Goal: Transaction & Acquisition: Purchase product/service

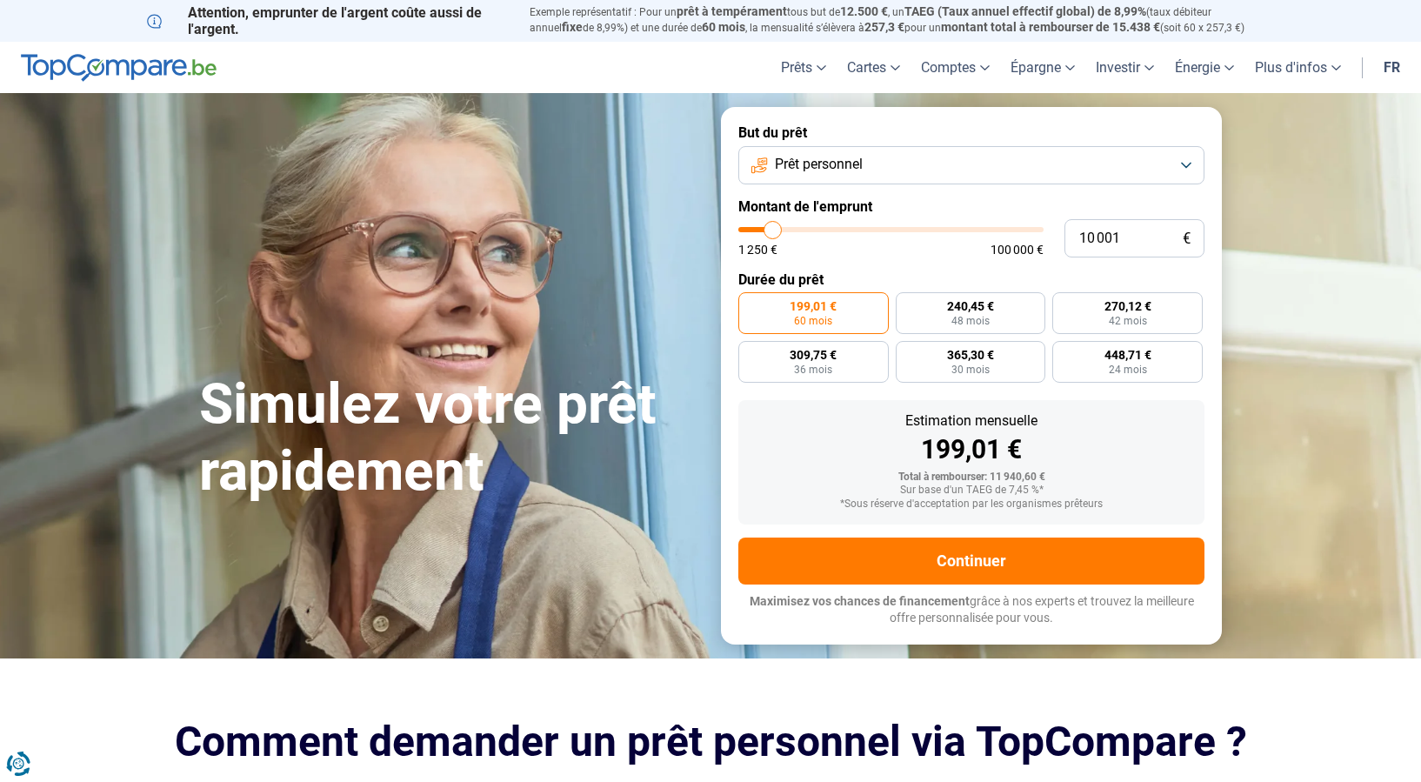
click at [1180, 159] on button "Prêt personnel" at bounding box center [971, 165] width 466 height 38
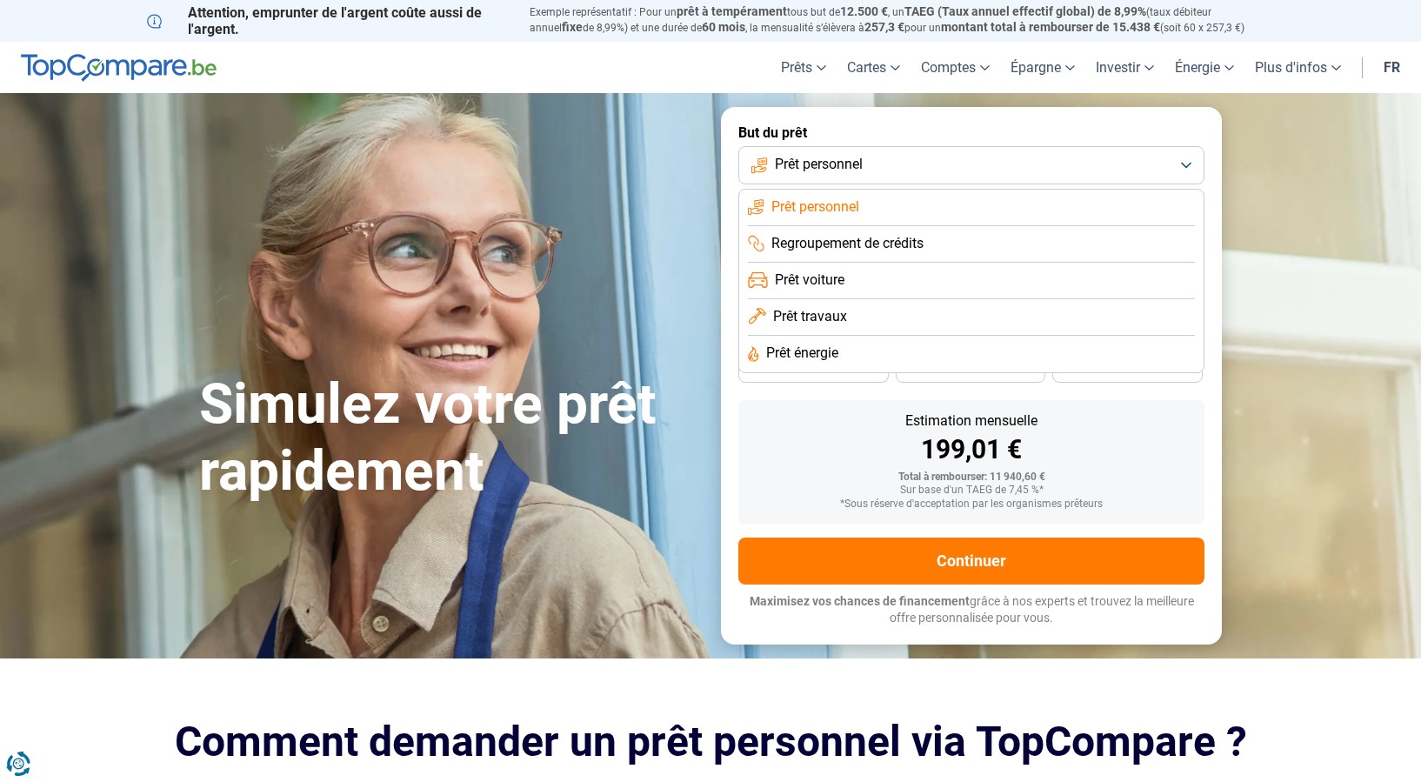
click at [805, 318] on span "Prêt travaux" at bounding box center [810, 316] width 74 height 19
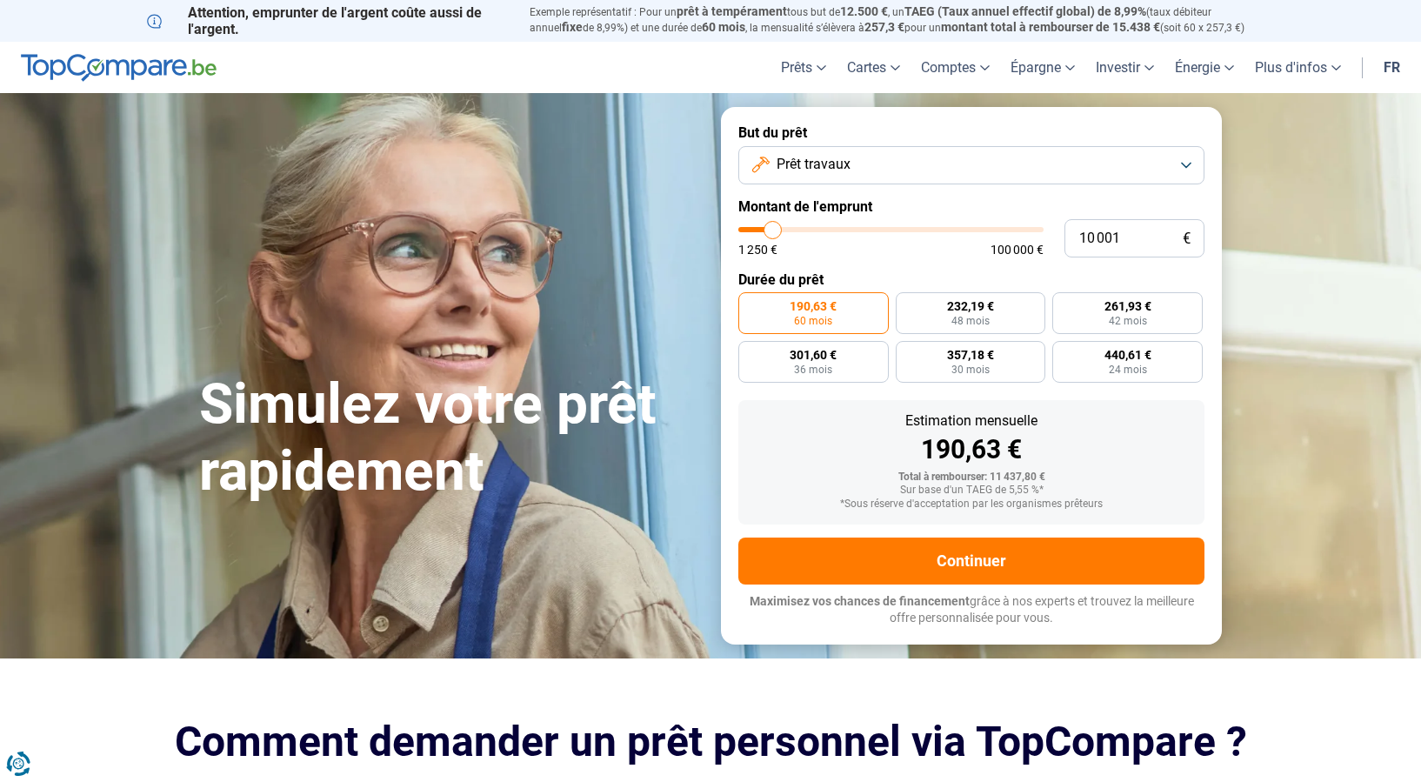
click at [1181, 165] on button "Prêt travaux" at bounding box center [971, 165] width 466 height 38
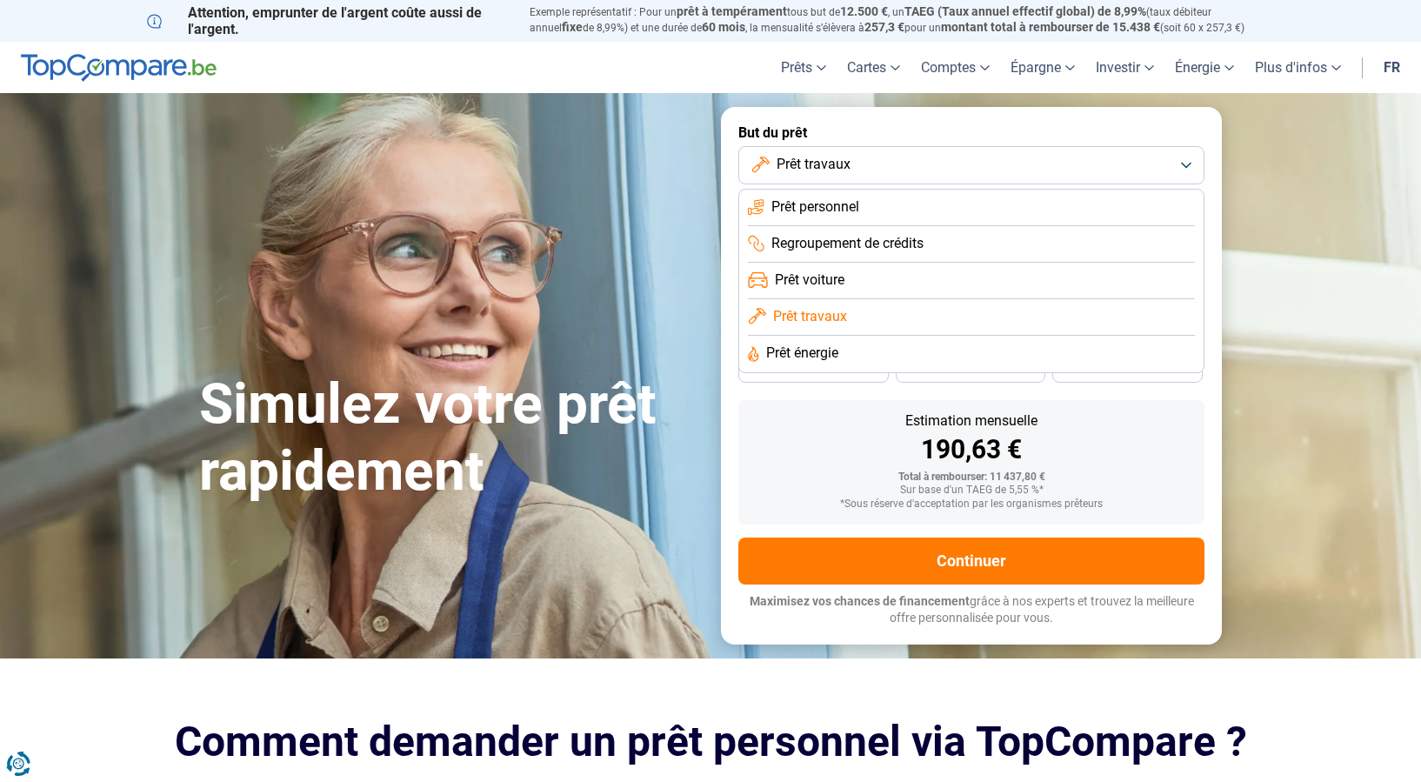
click at [825, 357] on span "Prêt énergie" at bounding box center [802, 353] width 72 height 19
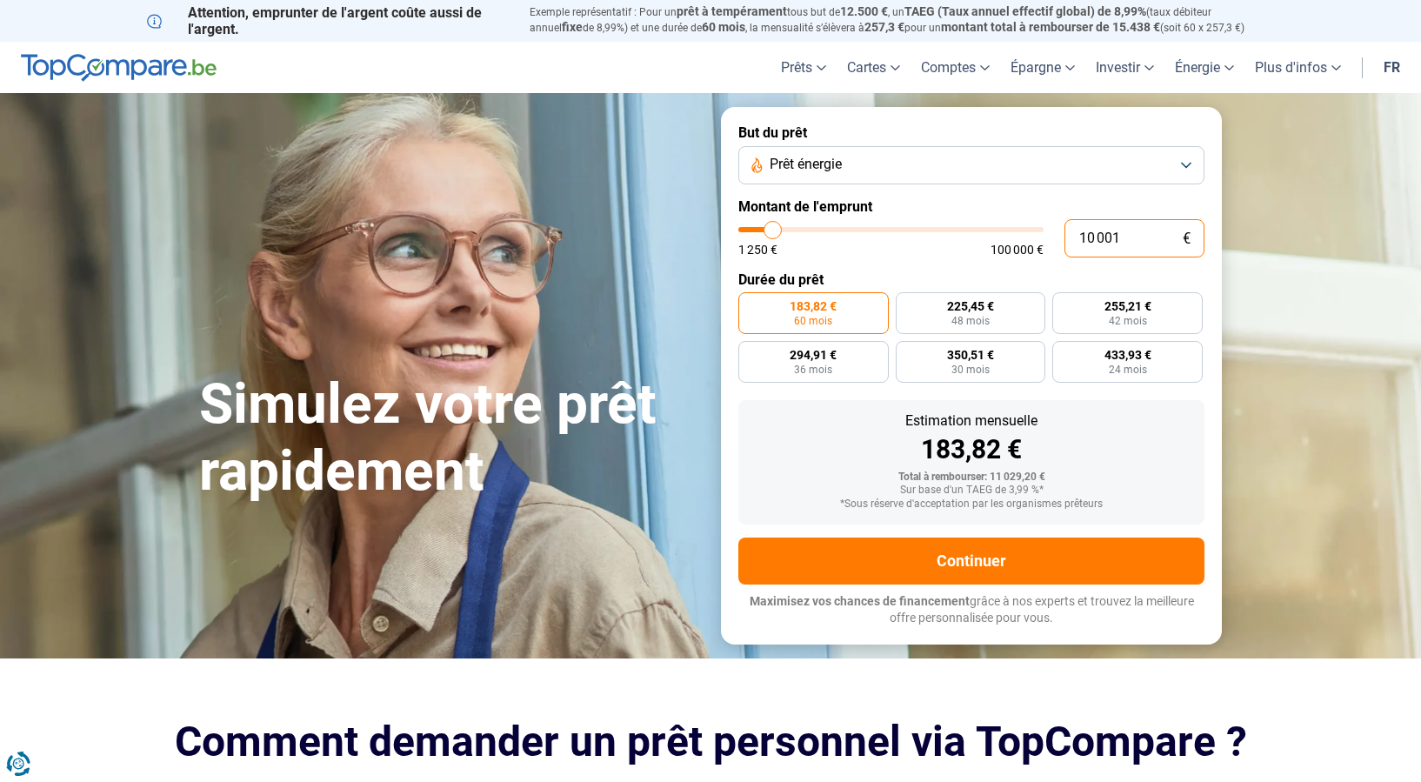
drag, startPoint x: 1084, startPoint y: 237, endPoint x: 1123, endPoint y: 237, distance: 39.1
click at [1123, 237] on input "10 001" at bounding box center [1135, 238] width 140 height 38
type input "15"
type input "1250"
type input "150"
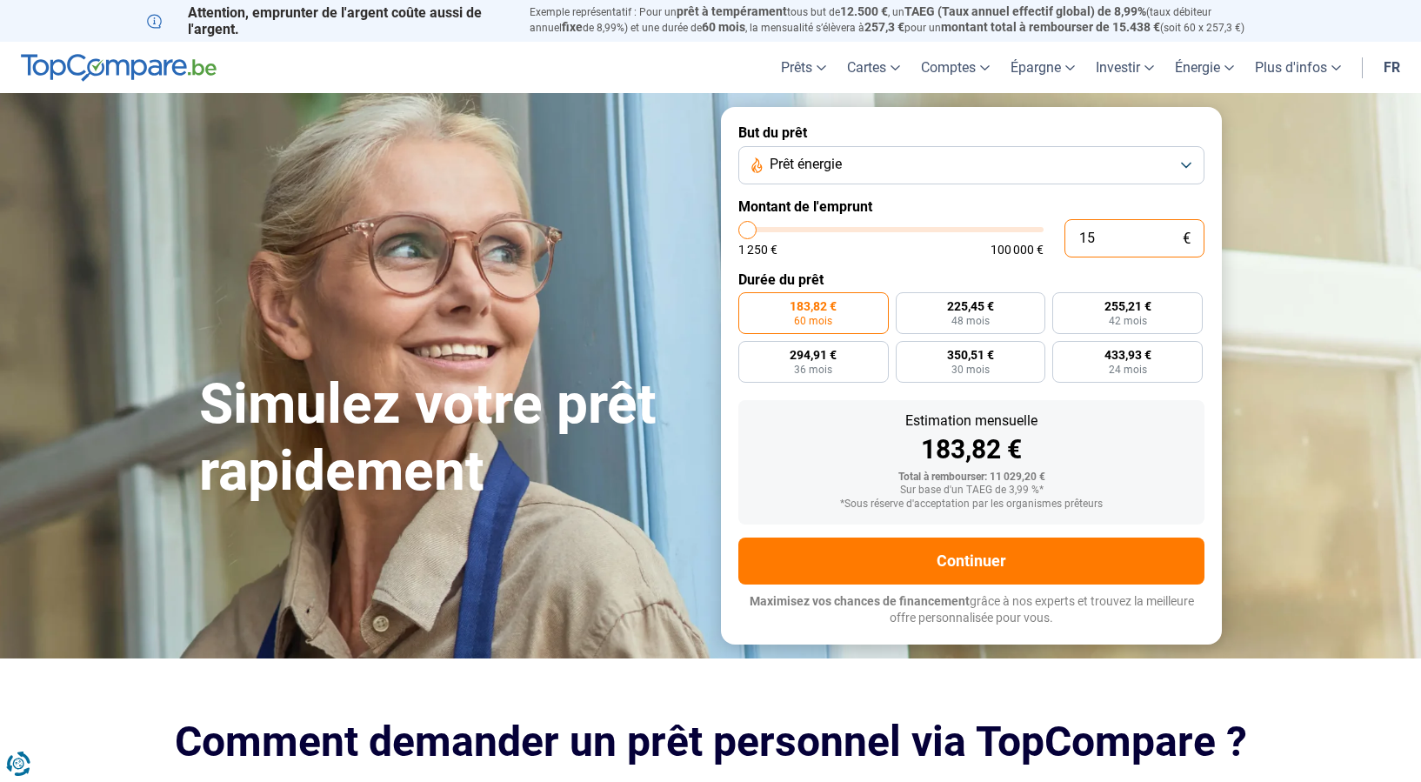
type input "1250"
type input "1 500"
type input "1500"
type input "15 000"
type input "15000"
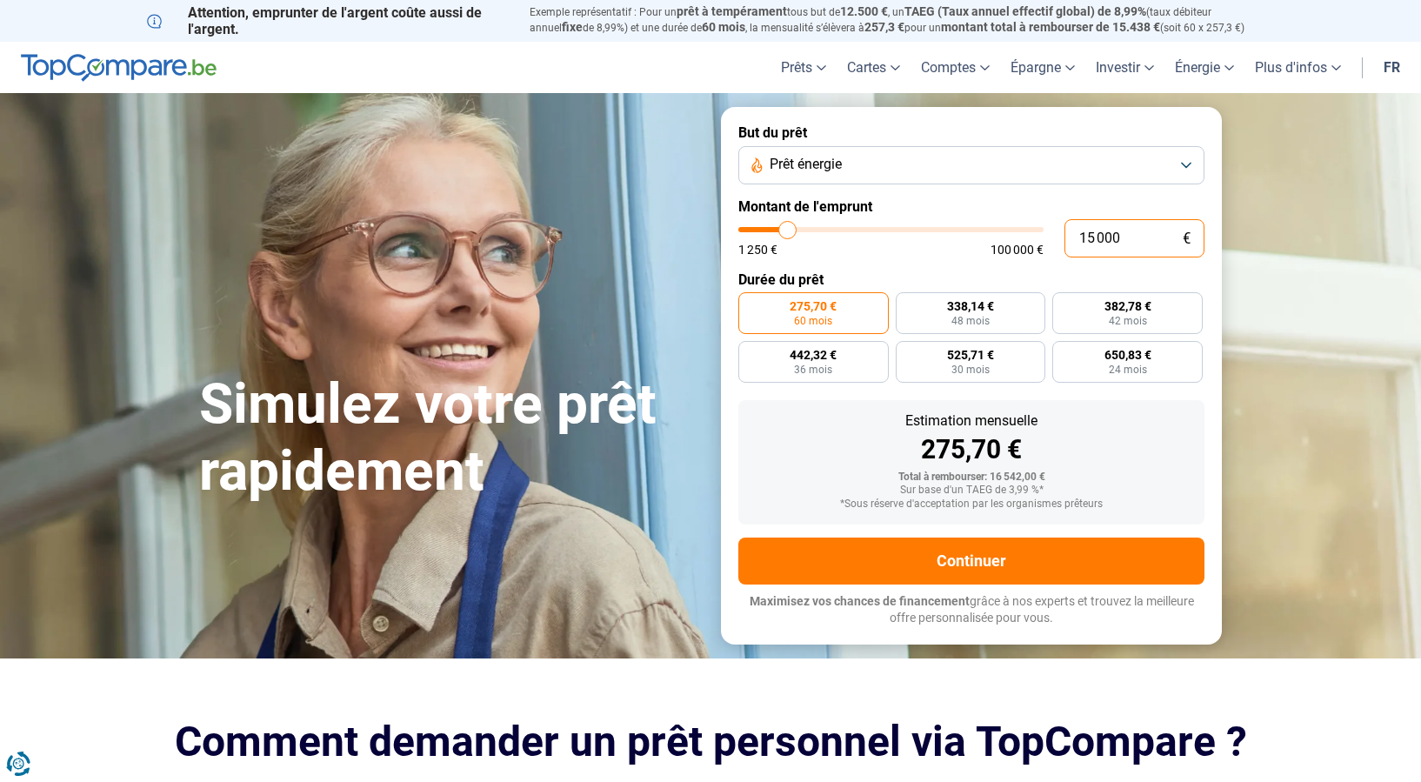
type input "15 000"
click at [803, 316] on span "60 mois" at bounding box center [813, 321] width 38 height 10
click at [750, 304] on input "275,70 € 60 mois" at bounding box center [743, 297] width 11 height 11
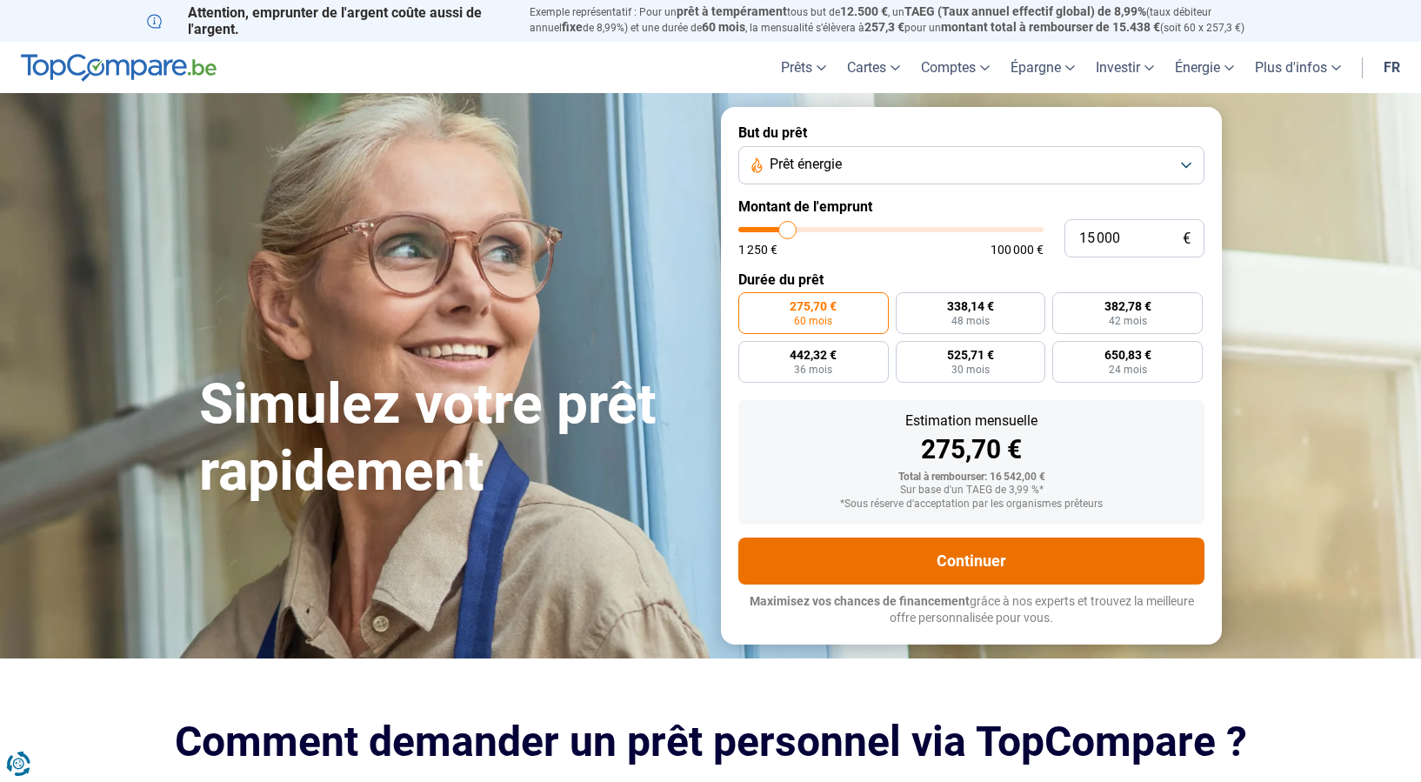
click at [982, 556] on button "Continuer" at bounding box center [971, 561] width 466 height 47
